Goal: Task Accomplishment & Management: Manage account settings

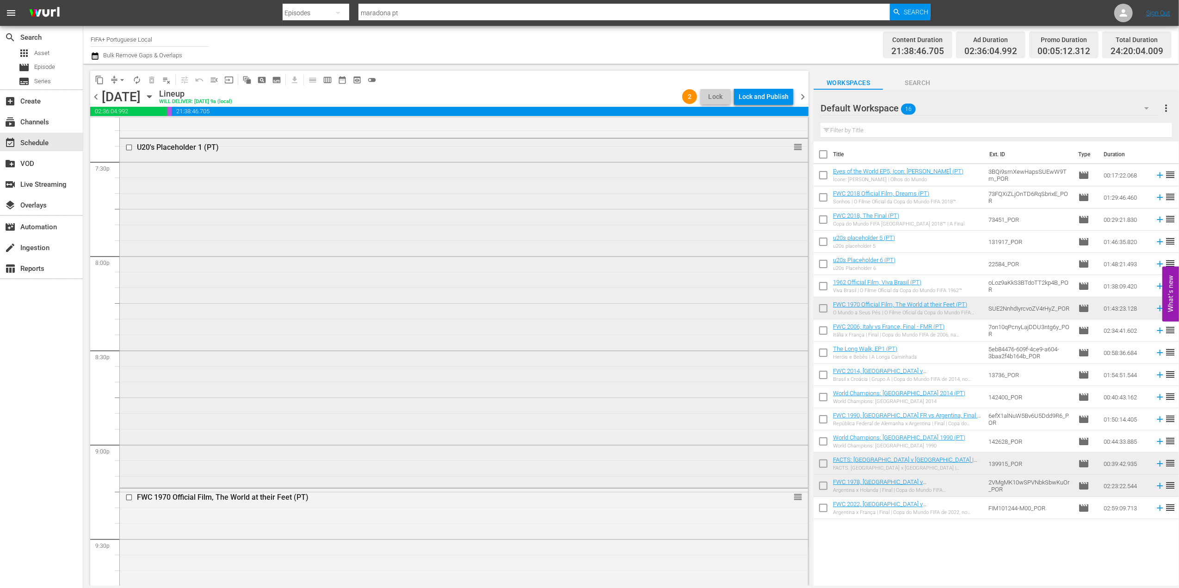
scroll to position [3642, 0]
click at [185, 142] on div "U20's Placeholder 1 (PT)" at bounding box center [446, 140] width 618 height 9
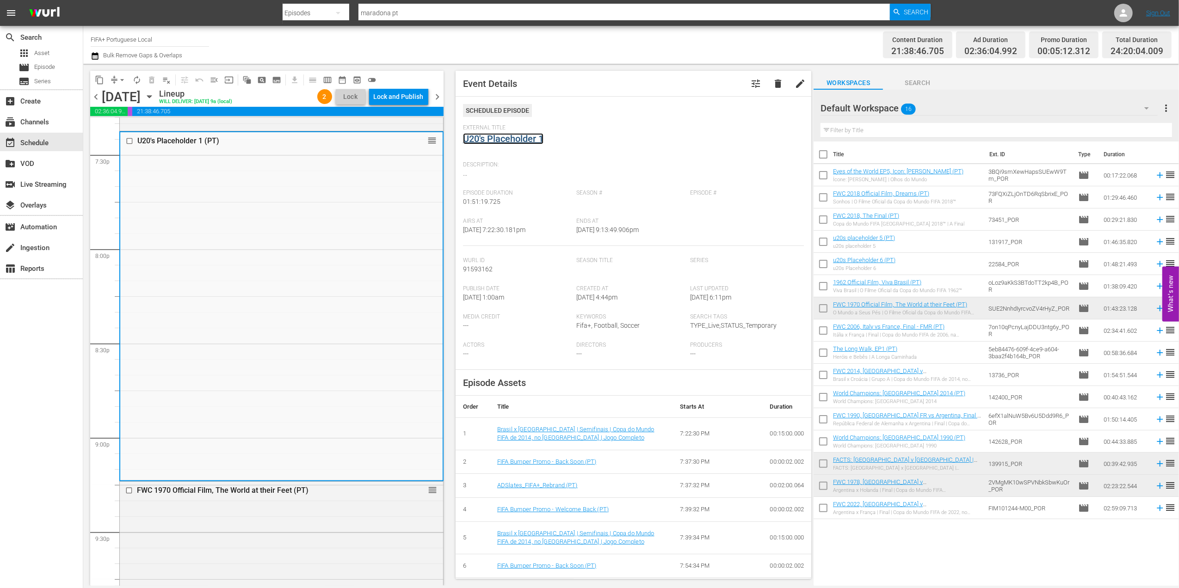
click at [524, 142] on link "U20's Placeholder 1" at bounding box center [503, 138] width 80 height 11
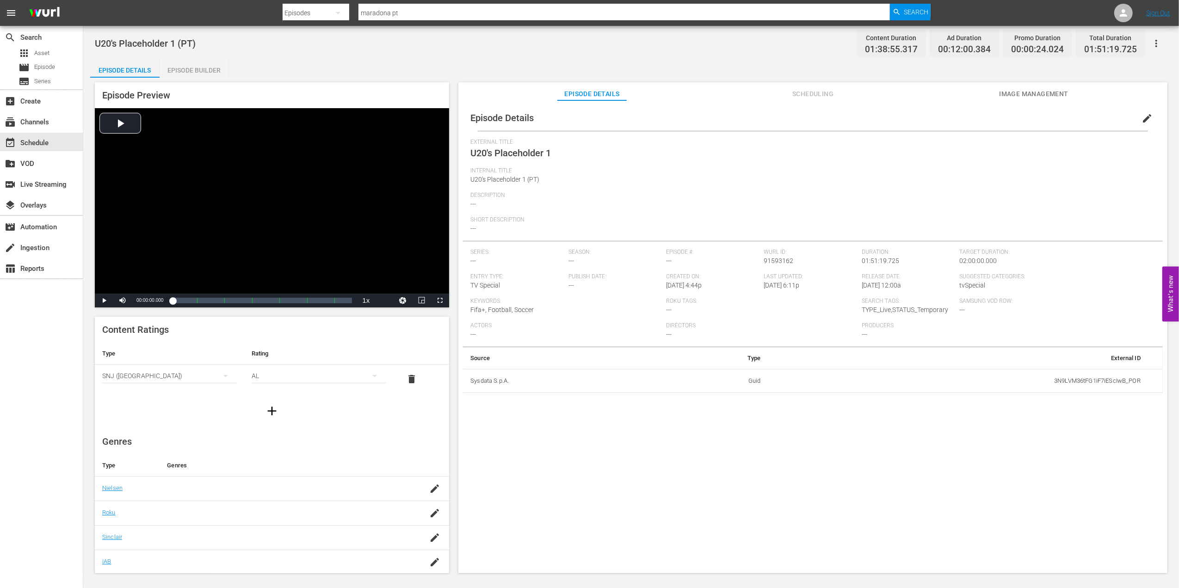
click at [556, 150] on div "External Title U20's Placeholder 1" at bounding box center [812, 153] width 685 height 29
click at [1141, 117] on span "edit" at bounding box center [1146, 118] width 11 height 11
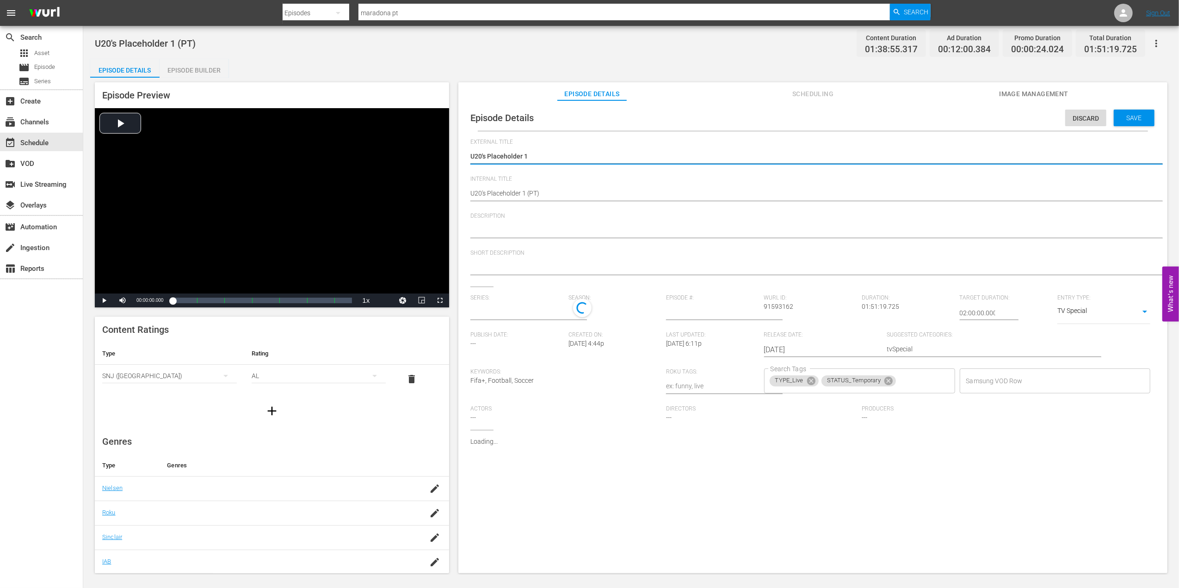
type input "No Series"
drag, startPoint x: 533, startPoint y: 155, endPoint x: 466, endPoint y: 154, distance: 67.1
click at [466, 154] on div "Episode Details Discard Save External Title U20's Placeholder 1 U20's Placehold…" at bounding box center [813, 307] width 700 height 405
click at [534, 154] on textarea "U20's Placeholder 1" at bounding box center [810, 157] width 680 height 11
drag, startPoint x: 534, startPoint y: 154, endPoint x: 459, endPoint y: 154, distance: 74.5
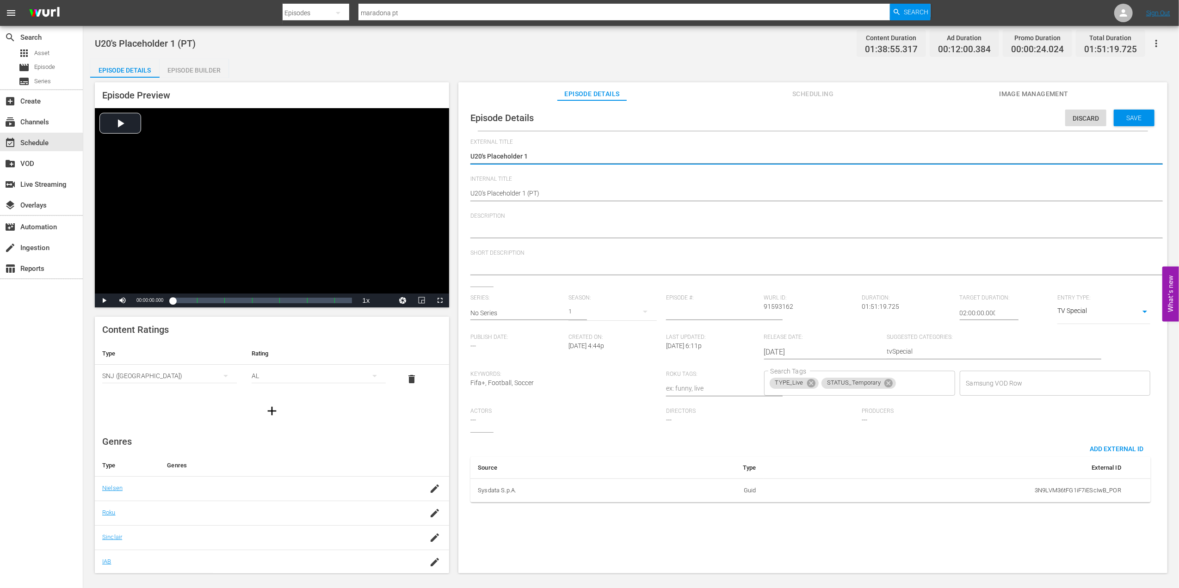
click at [459, 154] on div "Episode Details Discard Save External Title U20's Placeholder 1 U20's Placehold…" at bounding box center [812, 341] width 709 height 482
click at [538, 152] on textarea "U20's Placeholder 1" at bounding box center [810, 157] width 680 height 11
drag, startPoint x: 536, startPoint y: 153, endPoint x: 459, endPoint y: 160, distance: 77.5
click at [460, 157] on div "Episode Details Discard Save External Title U20's Placeholder 1 U20's Placehold…" at bounding box center [812, 341] width 709 height 482
type textarea "F"
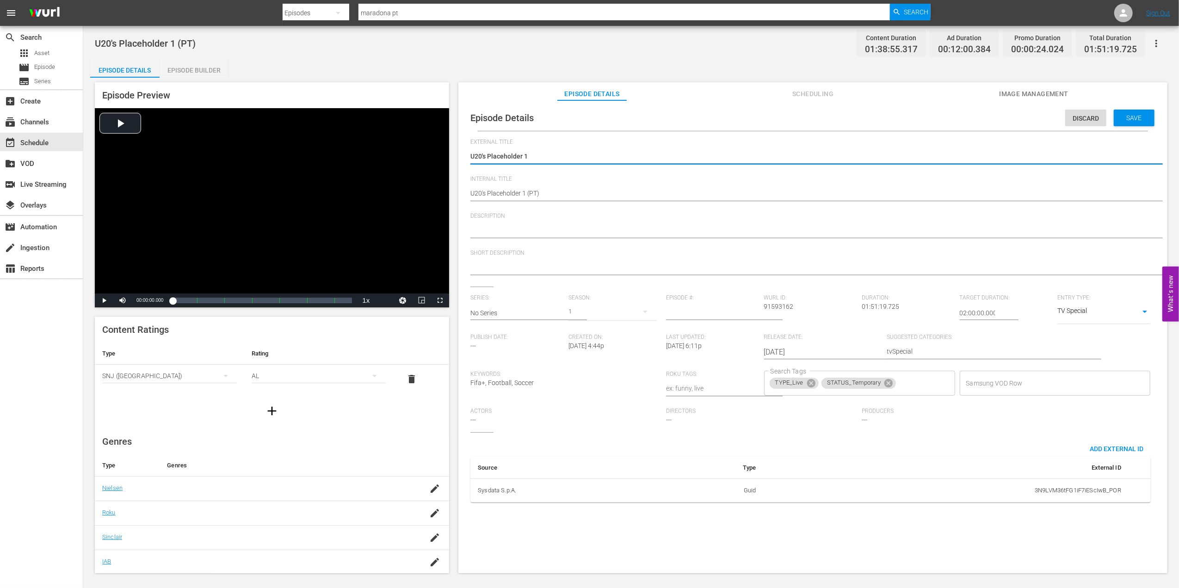
type textarea "F"
type textarea "FI"
type textarea "FIF"
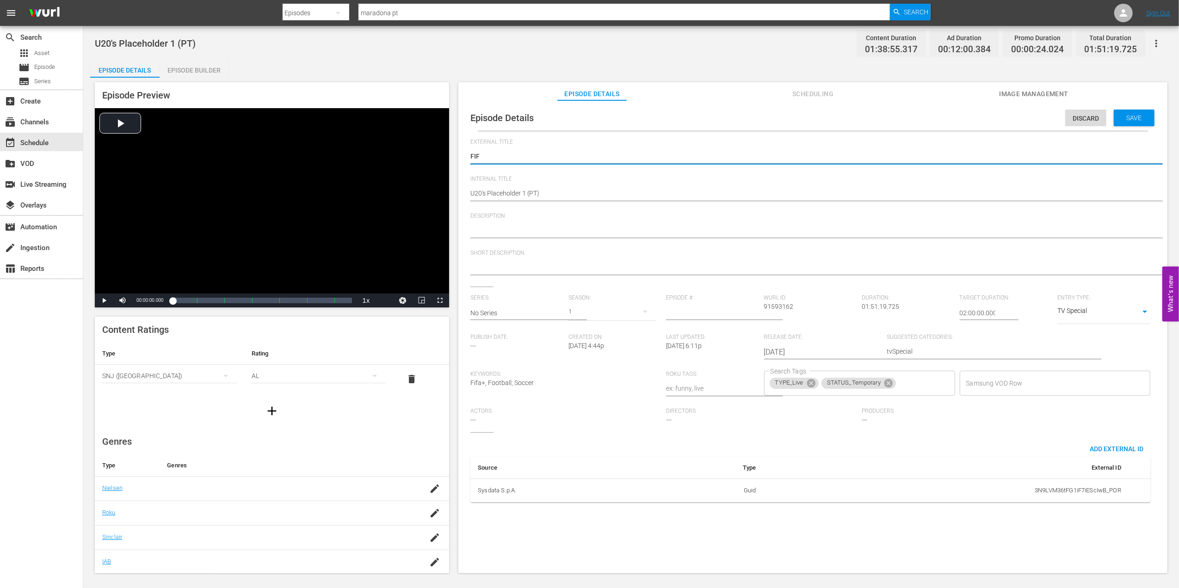
type textarea "FIFA"
type textarea "FIFA U"
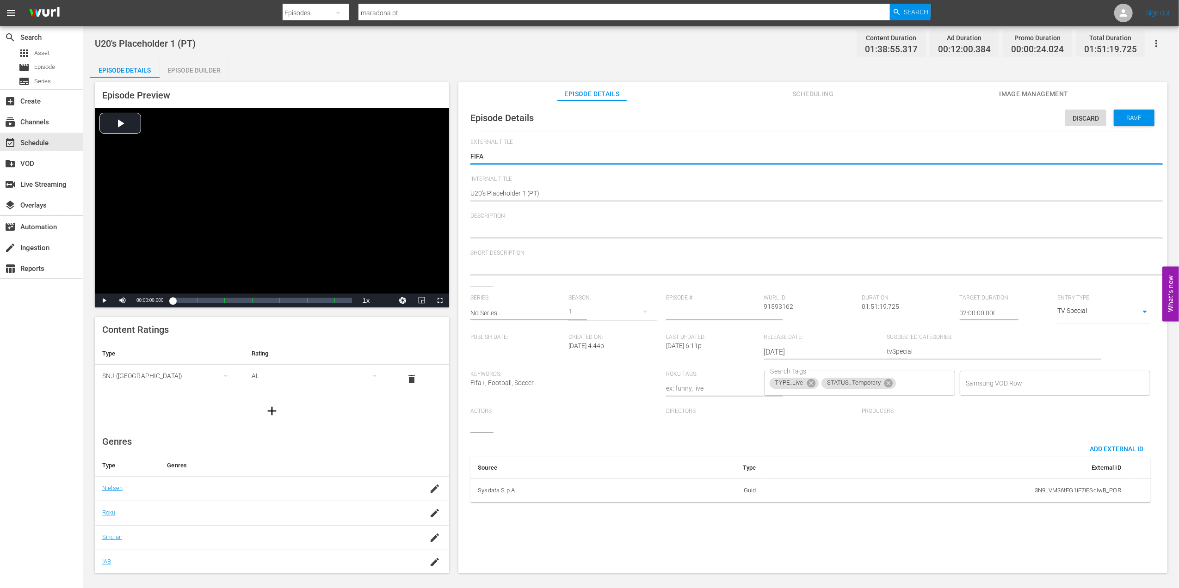
type textarea "FIFA U"
type textarea "FIFA U2"
type textarea "FIFA U20"
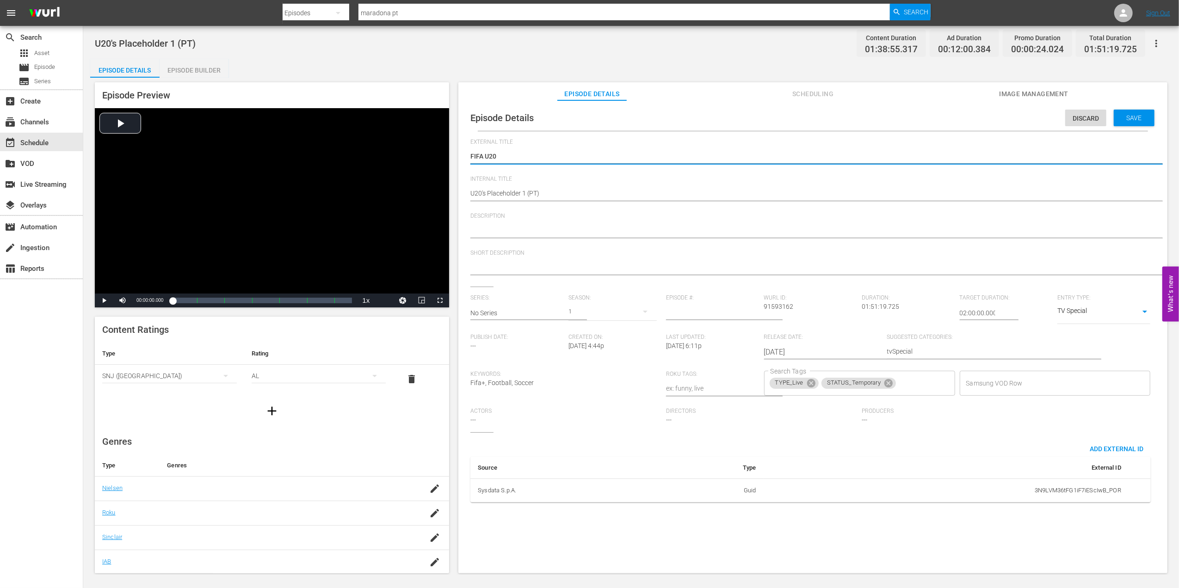
type textarea "FIFA U20"
type textarea "FIFA U20 W"
type textarea "FIFA U20 Wo"
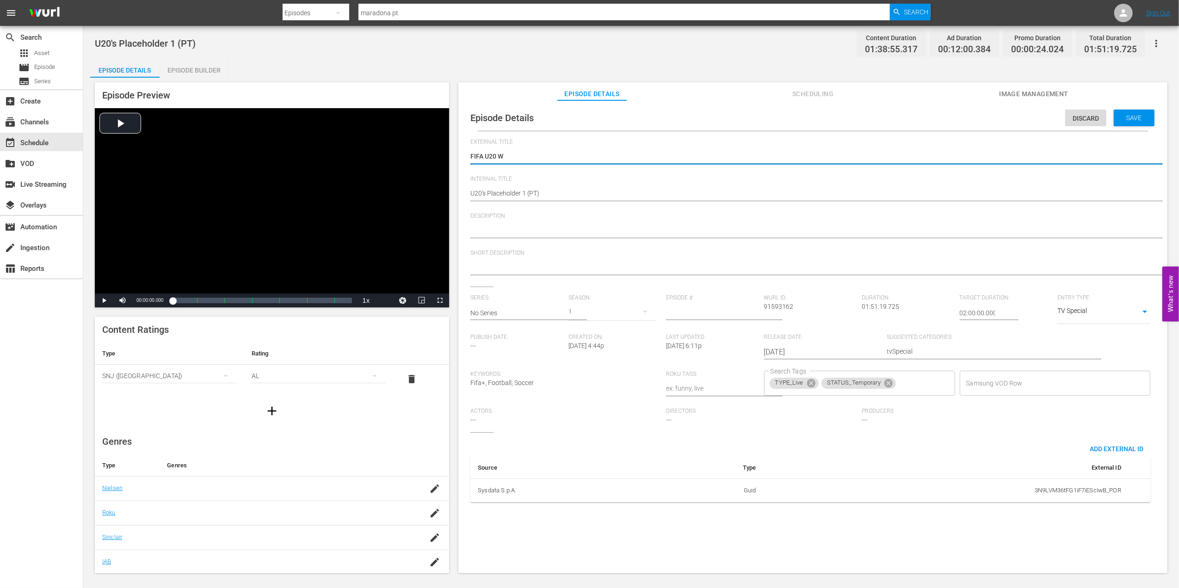
type textarea "FIFA U20 Wo"
type textarea "FIFA U20 Wor"
type textarea "FIFA U20 Worl"
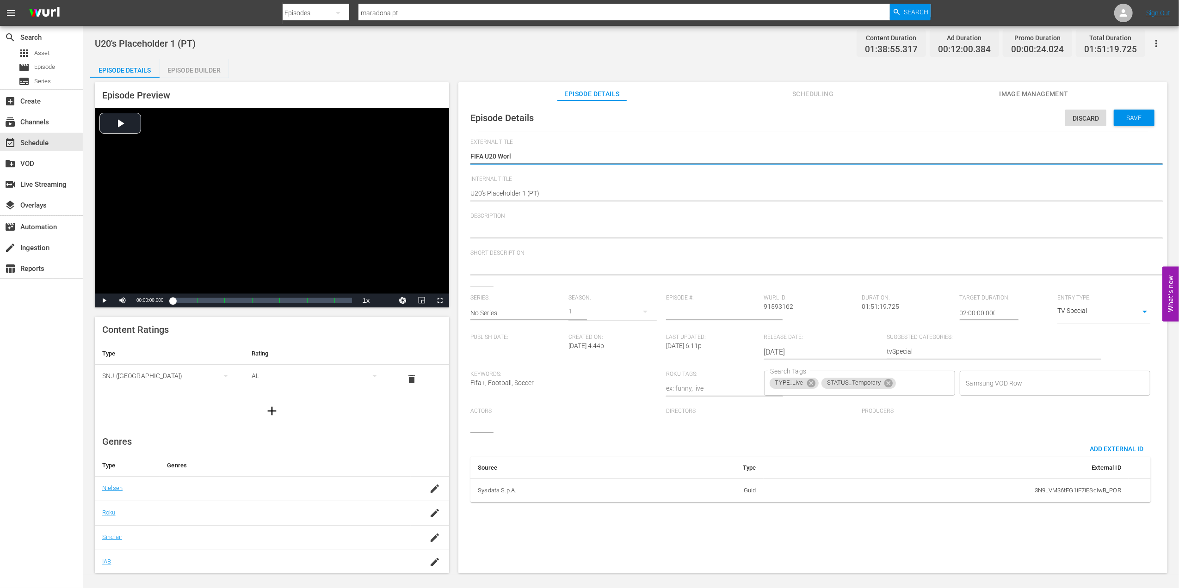
type textarea "FIFA U20 World"
type textarea "FIFA U20 World C"
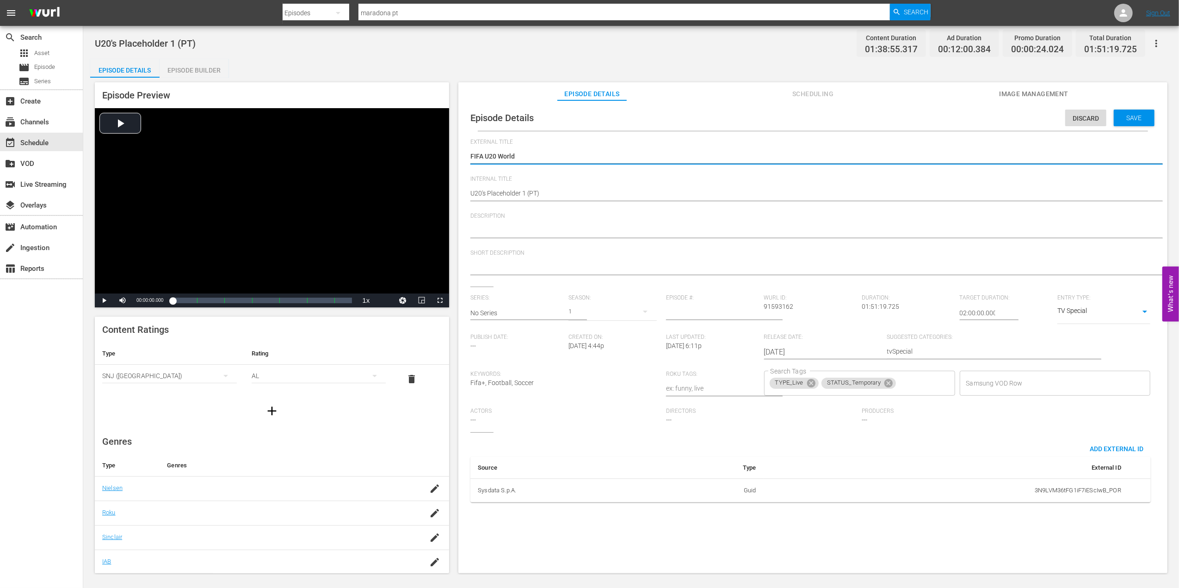
type textarea "FIFA U20 World C"
type textarea "FIFA U20 World Cu"
type textarea "FIFA U20 World Cup"
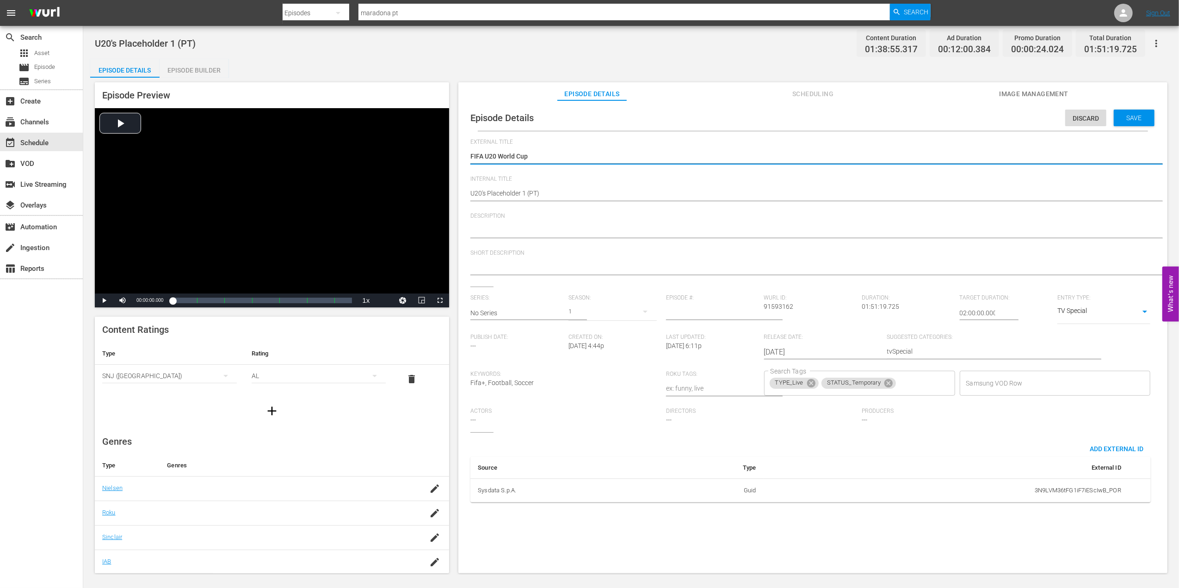
type textarea "FIFA U20 World Cup"
type textarea "FIFA U20 World Cup 2"
type textarea "FIFA U20 World Cup 20"
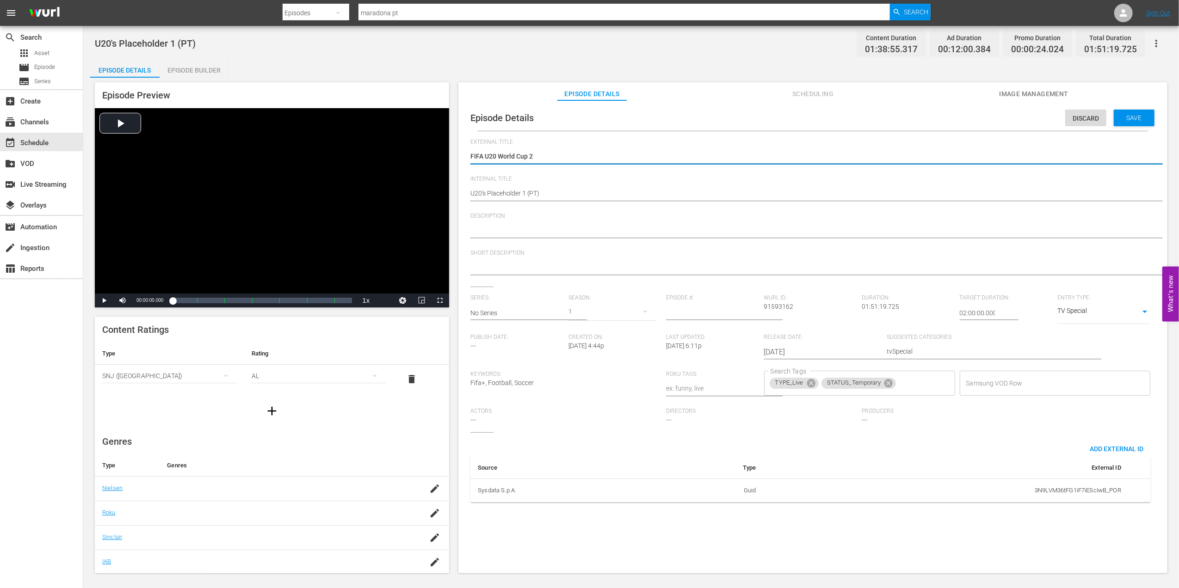
type textarea "FIFA U20 World Cup 20"
type textarea "FIFA U20 World Cup 202"
type textarea "FIFA U20 World Cup 2025"
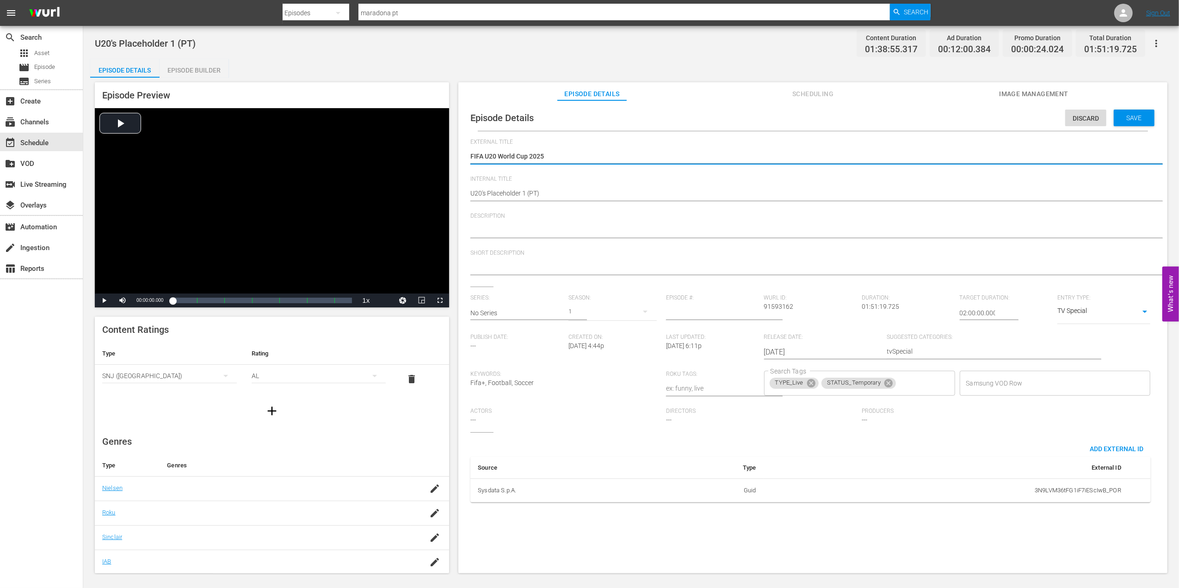
type textarea "FIFA U20 World Cup 2025"
type textarea "FIFA U20 World Cup 2025 R"
type textarea "FIFA U20 World Cup 2025 Ro"
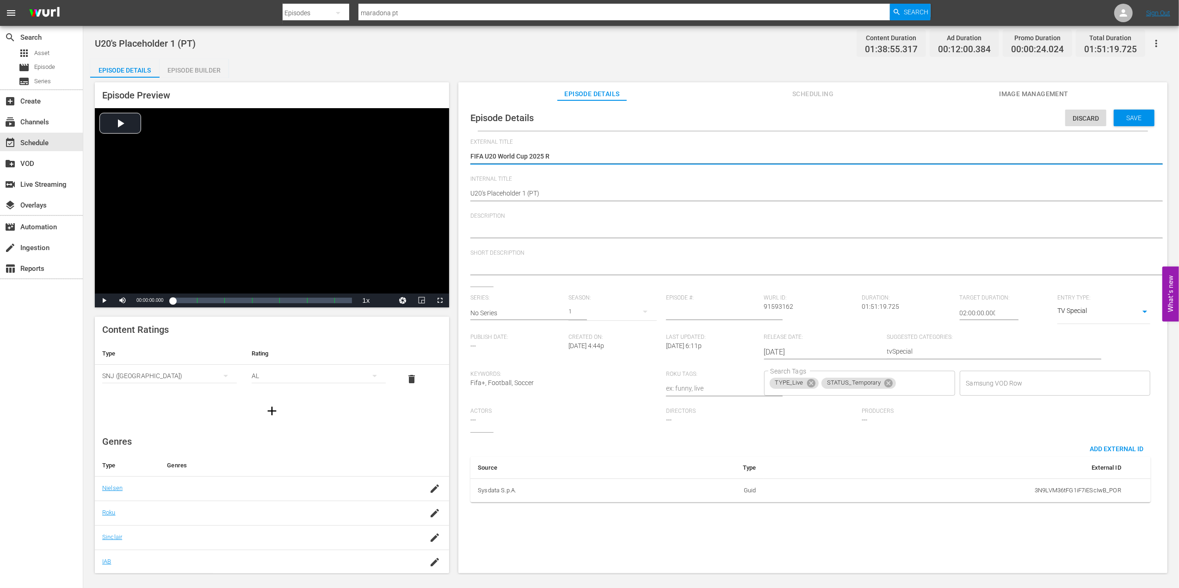
type textarea "FIFA U20 World Cup 2025 Ro"
type textarea "FIFA U20 World Cup 2025 Rou"
type textarea "FIFA U20 World Cup 2025 Roun"
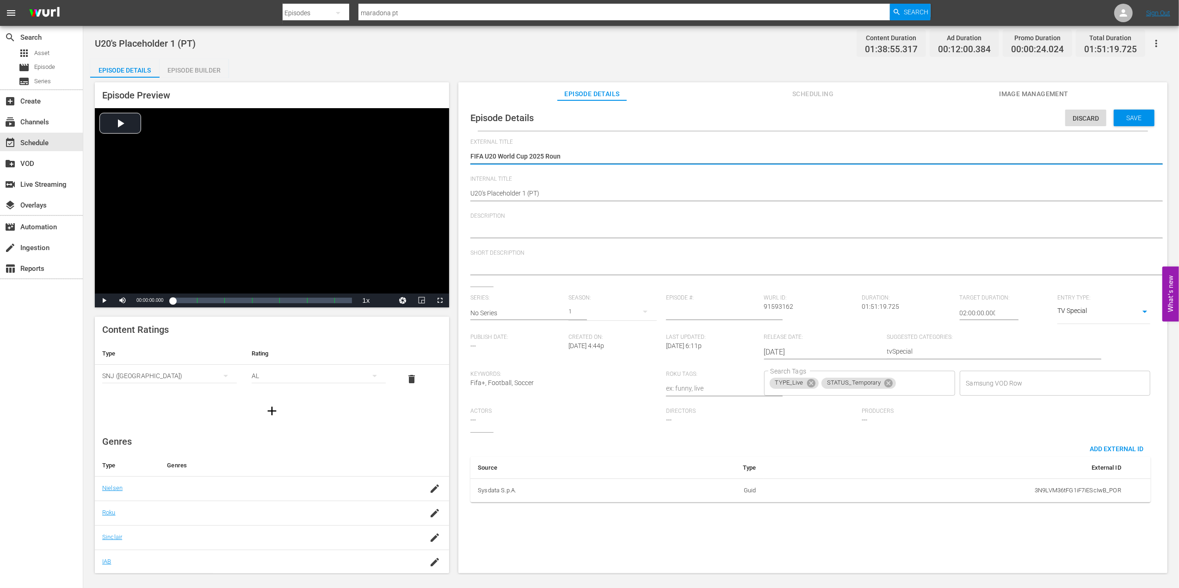
type textarea "FIFA U20 World Cup 2025 Round"
type textarea "FIFA U20 World Cup 2025 Round o"
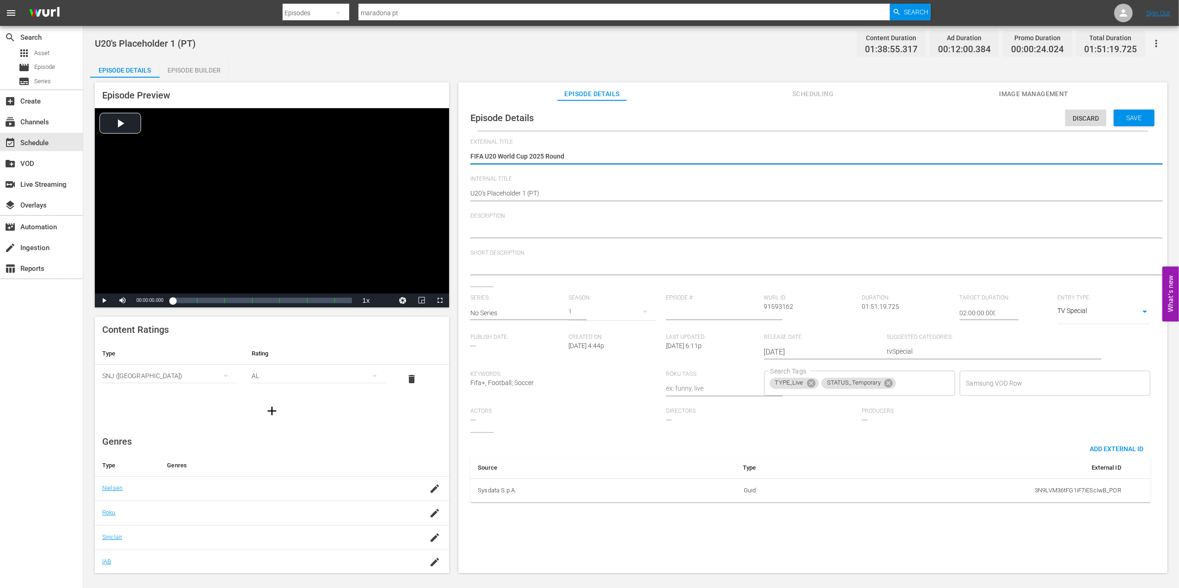
type textarea "FIFA U20 World Cup 2025 Round o"
type textarea "FIFA U20 World Cup 2025 Round of"
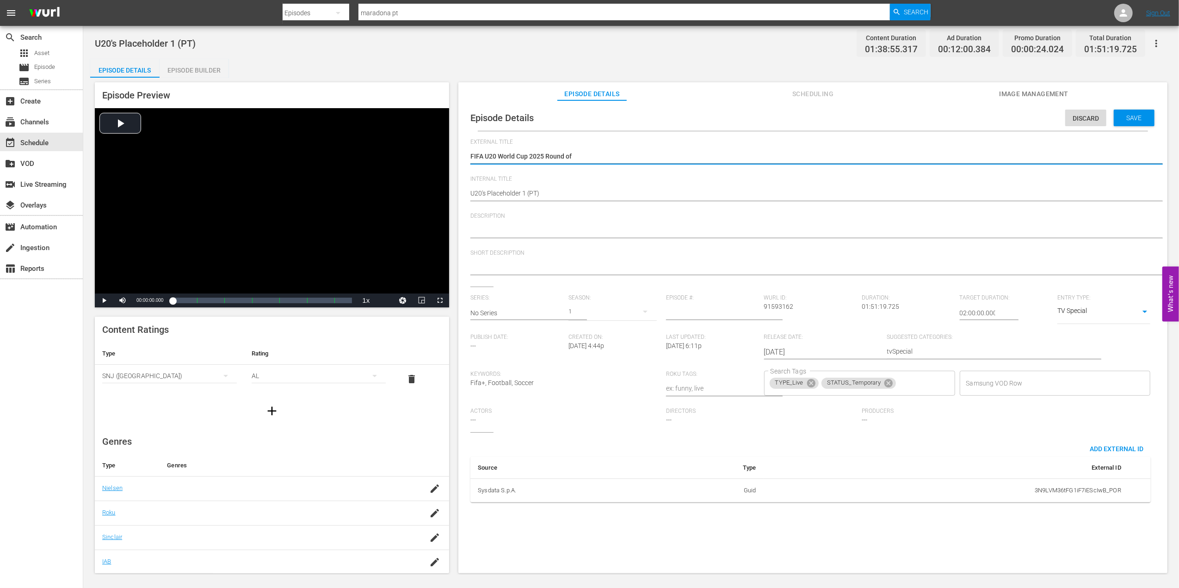
type textarea "FIFA U20 World Cup 2025 Round of 6"
type textarea "FIFA U20 World Cup 2025 Round of"
type textarea "FIFA U20 World Cup 2025 Round of 1"
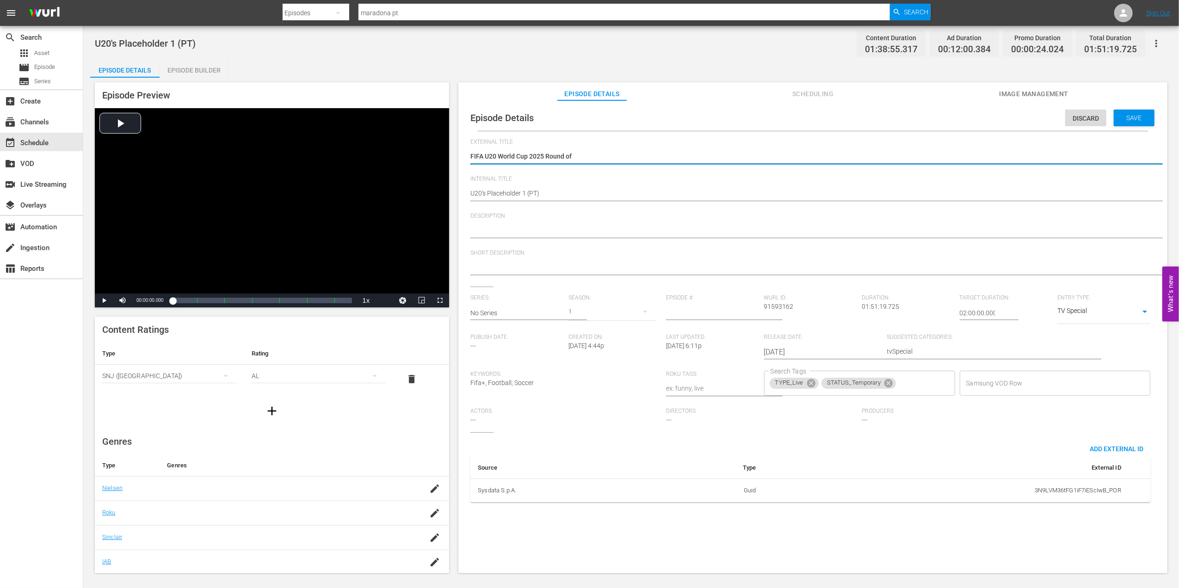
type textarea "FIFA U20 World Cup 2025 Round of 1"
type textarea "FIFA U20 World Cup 2025 Round of 16"
drag, startPoint x: 541, startPoint y: 154, endPoint x: 463, endPoint y: 154, distance: 77.7
click at [463, 154] on div "Episode Details Discard Save External Title U20's Placeholder 1 U20's Placehold…" at bounding box center [813, 307] width 700 height 405
type textarea "FIFA U20 World Cup 2025 Round of 16"
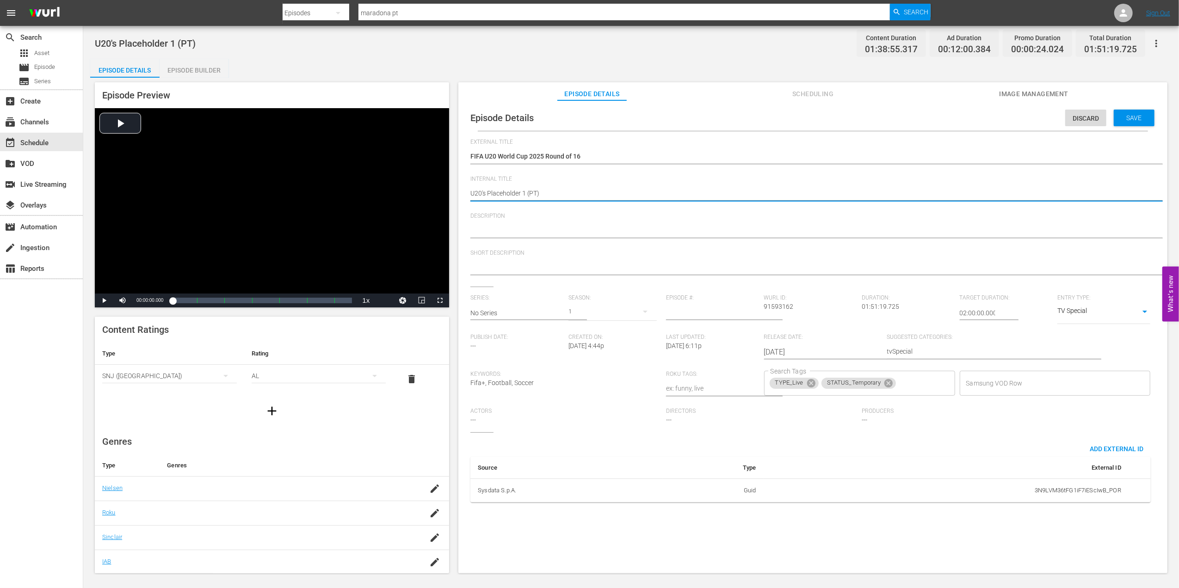
drag, startPoint x: 515, startPoint y: 193, endPoint x: 453, endPoint y: 193, distance: 62.0
paste textarea "FIFA U20 World Cup 2025 Round of 16"
type textarea "FIFA U20 World Cup 2025 Round of 16 (PT)"
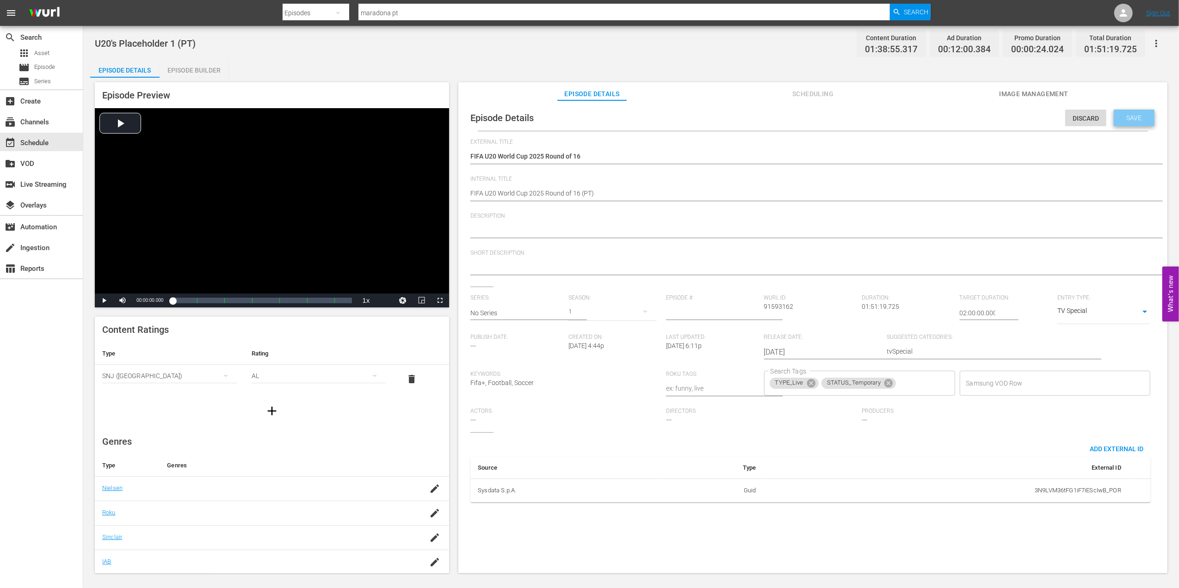
click at [1123, 114] on span "Save" at bounding box center [1134, 117] width 30 height 7
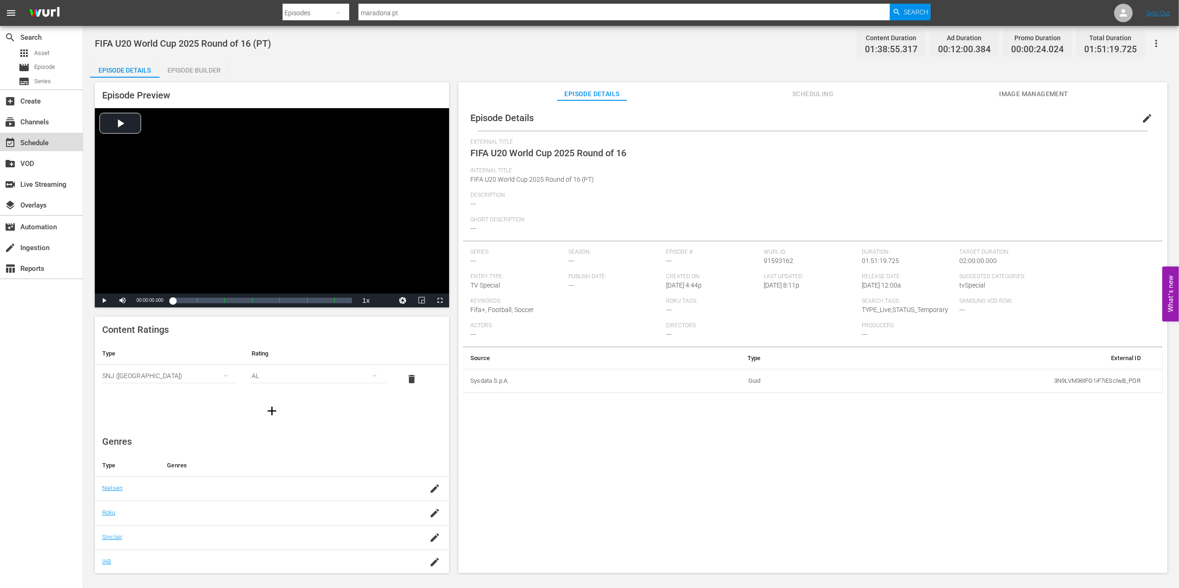
click at [47, 136] on div "event_available Schedule" at bounding box center [41, 142] width 83 height 18
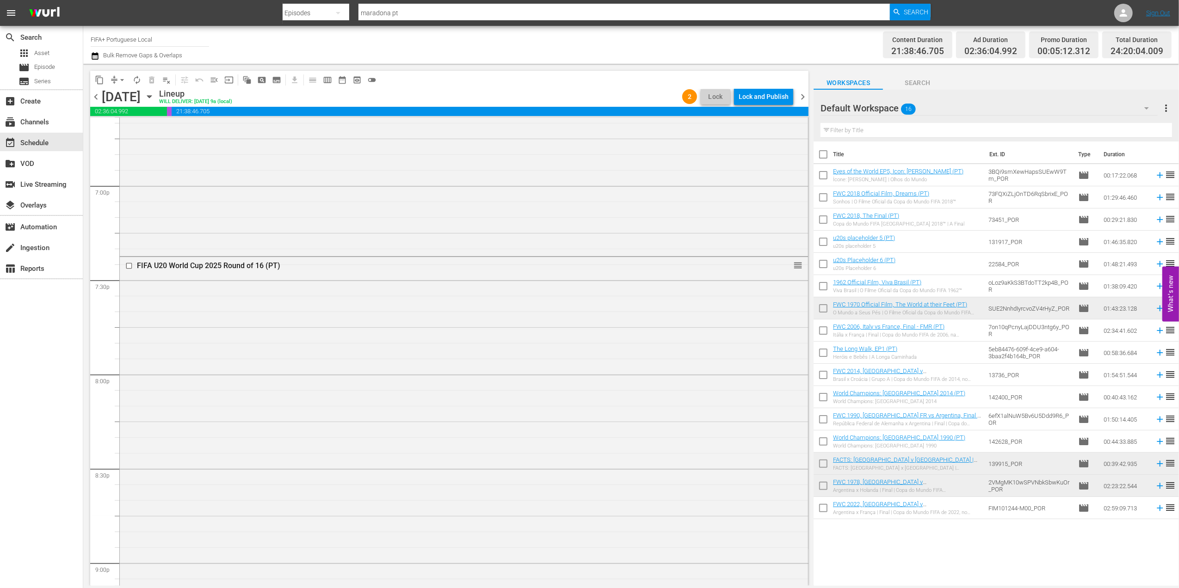
scroll to position [3478, 0]
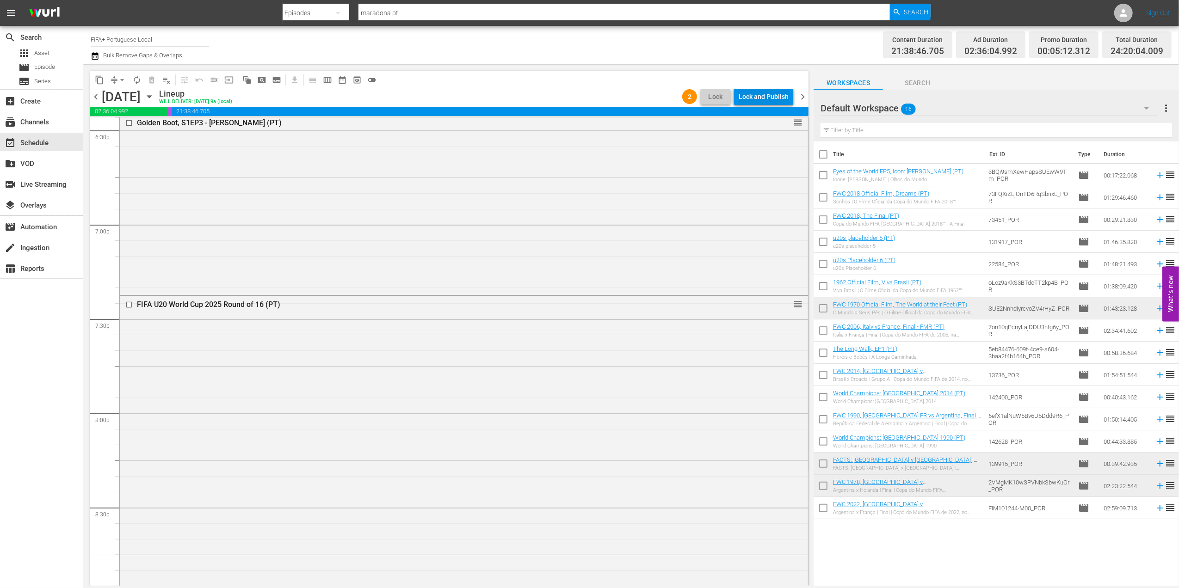
click at [774, 93] on div "Lock and Publish" at bounding box center [764, 96] width 50 height 17
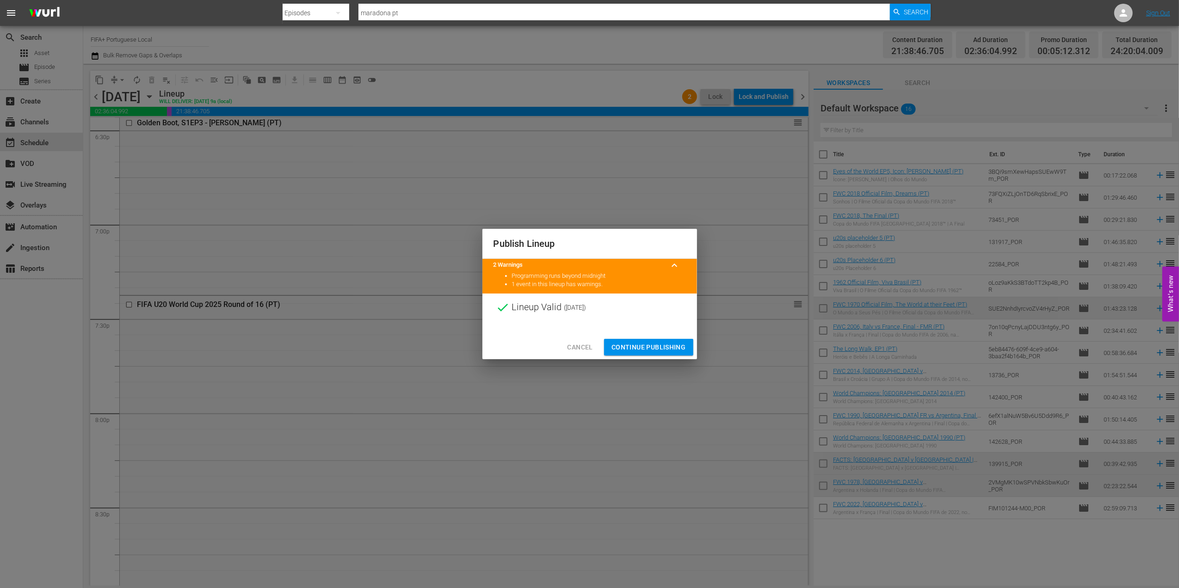
click at [637, 348] on span "Continue Publishing" at bounding box center [648, 348] width 74 height 12
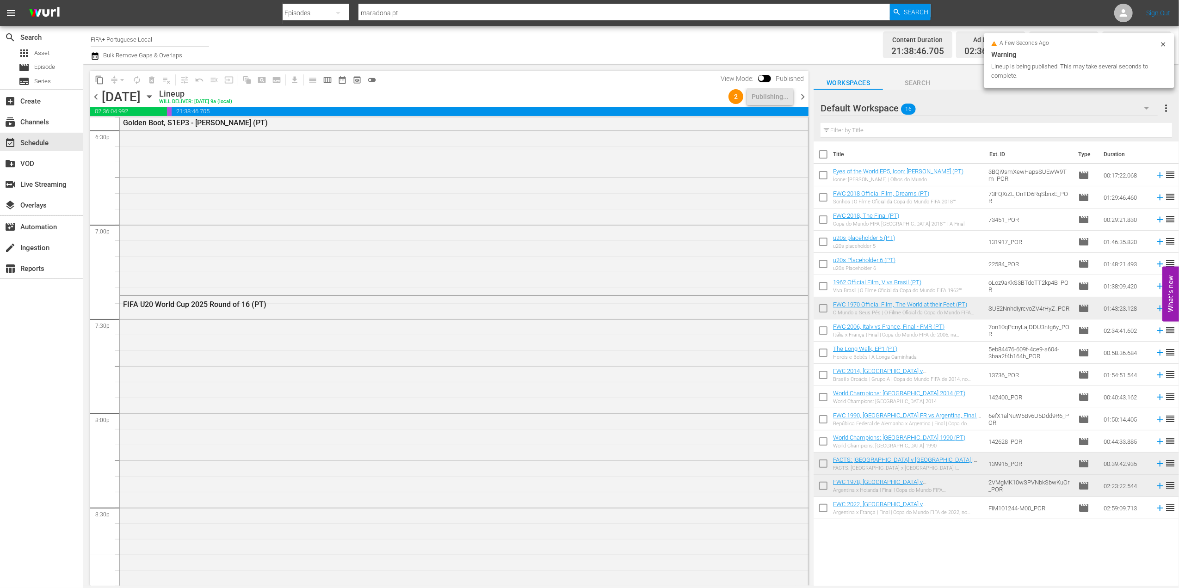
click at [93, 99] on span "chevron_left" at bounding box center [96, 97] width 12 height 12
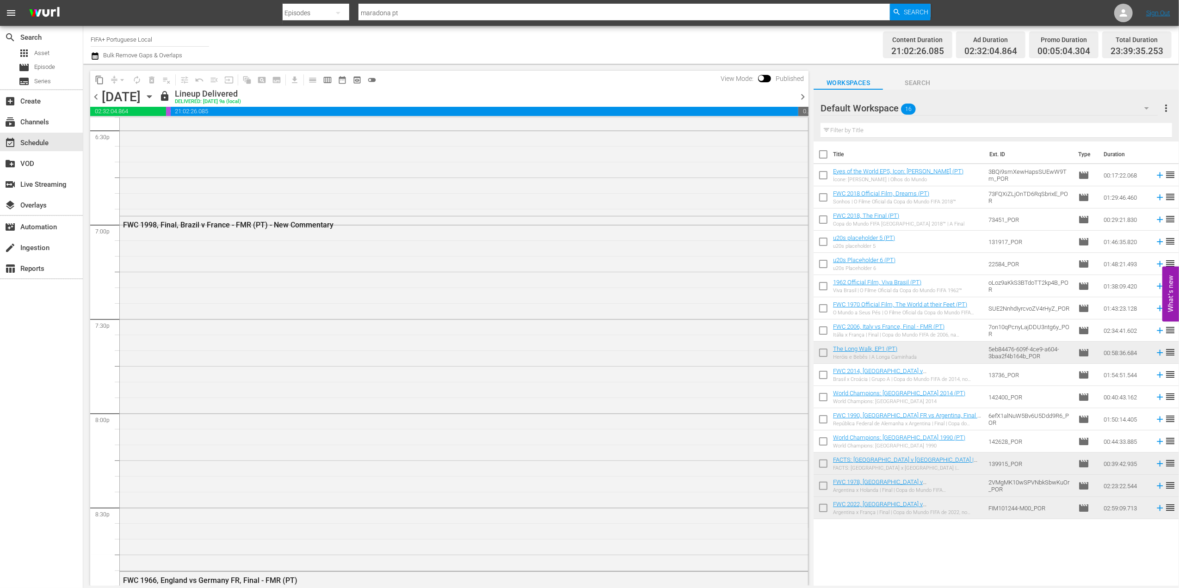
scroll to position [3415, 0]
